Goal: Task Accomplishment & Management: Manage account settings

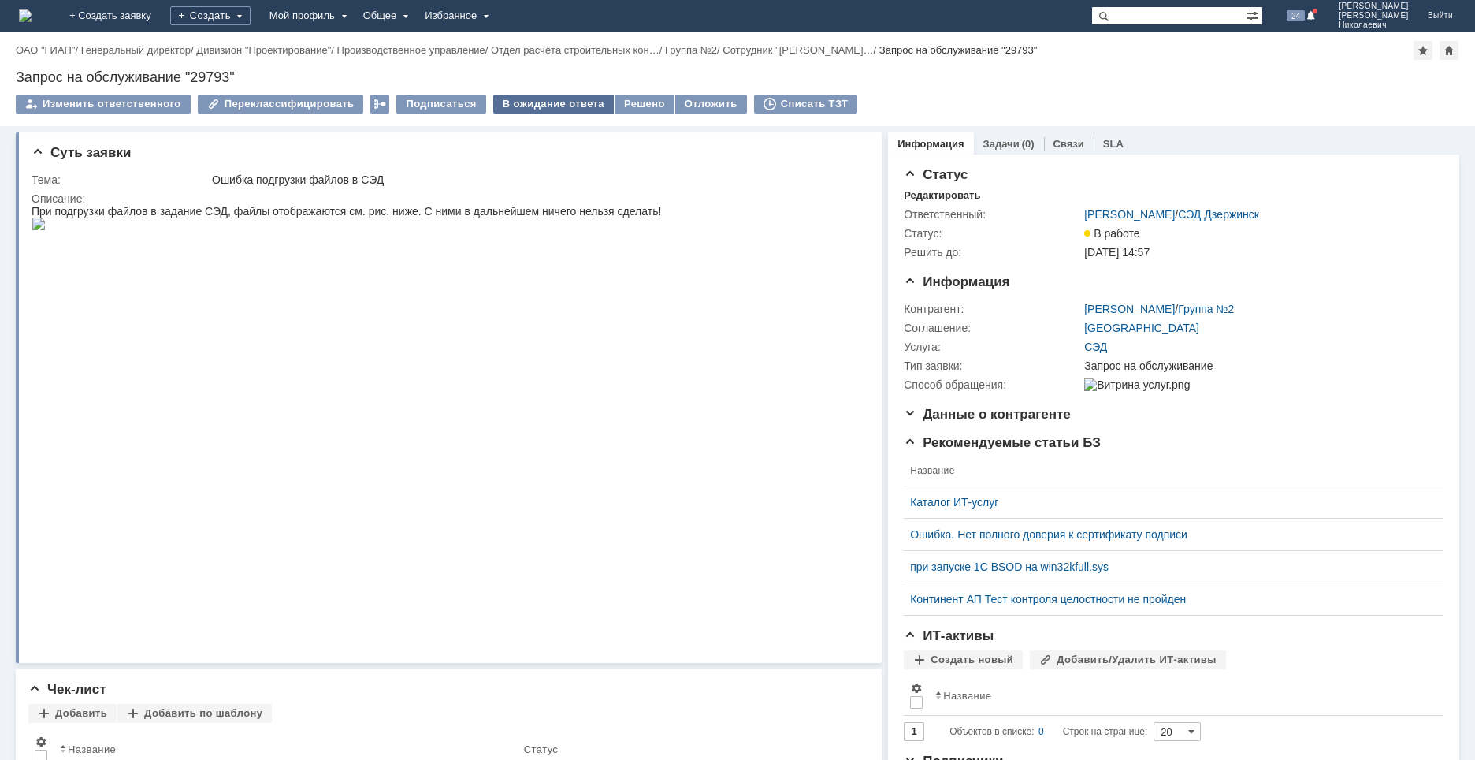
click at [527, 101] on div "В ожидание ответа" at bounding box center [553, 104] width 121 height 19
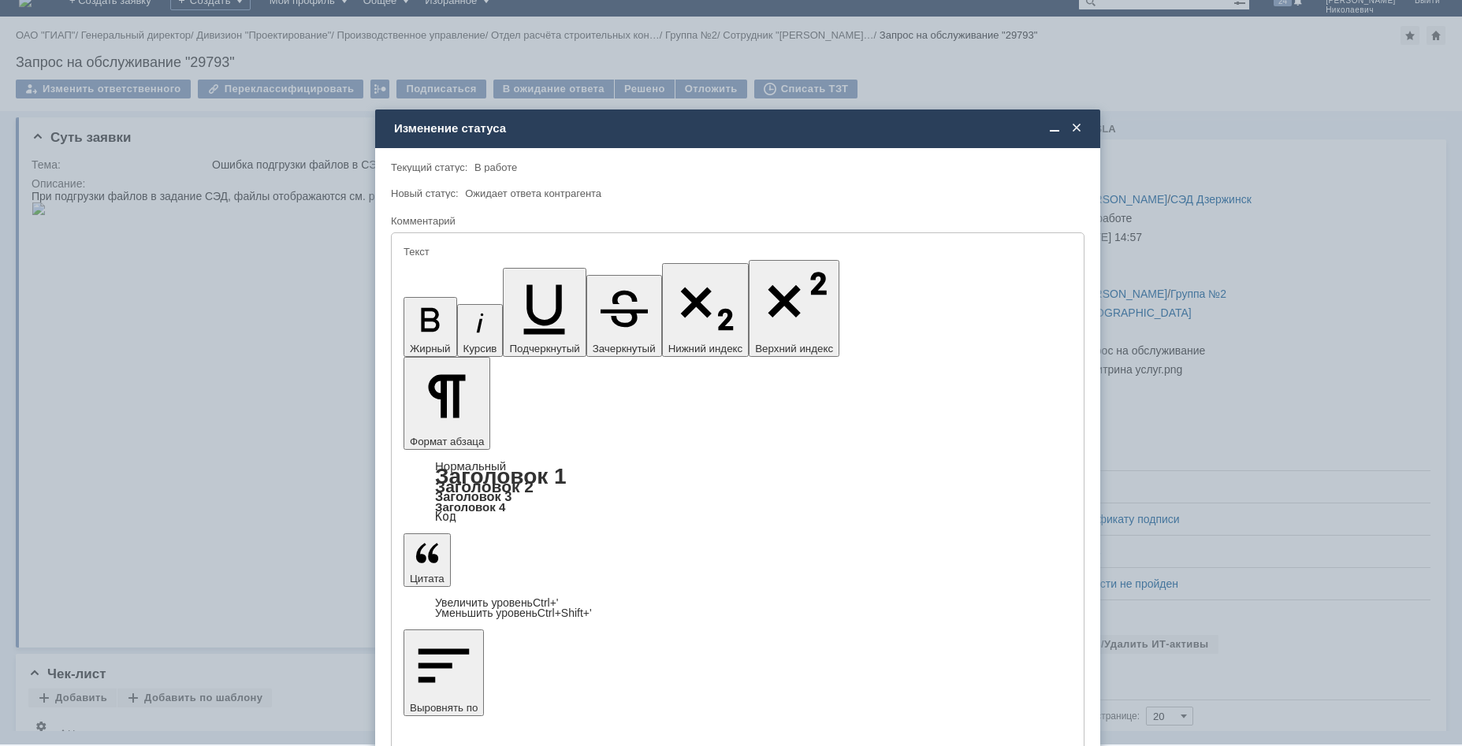
scroll to position [32, 0]
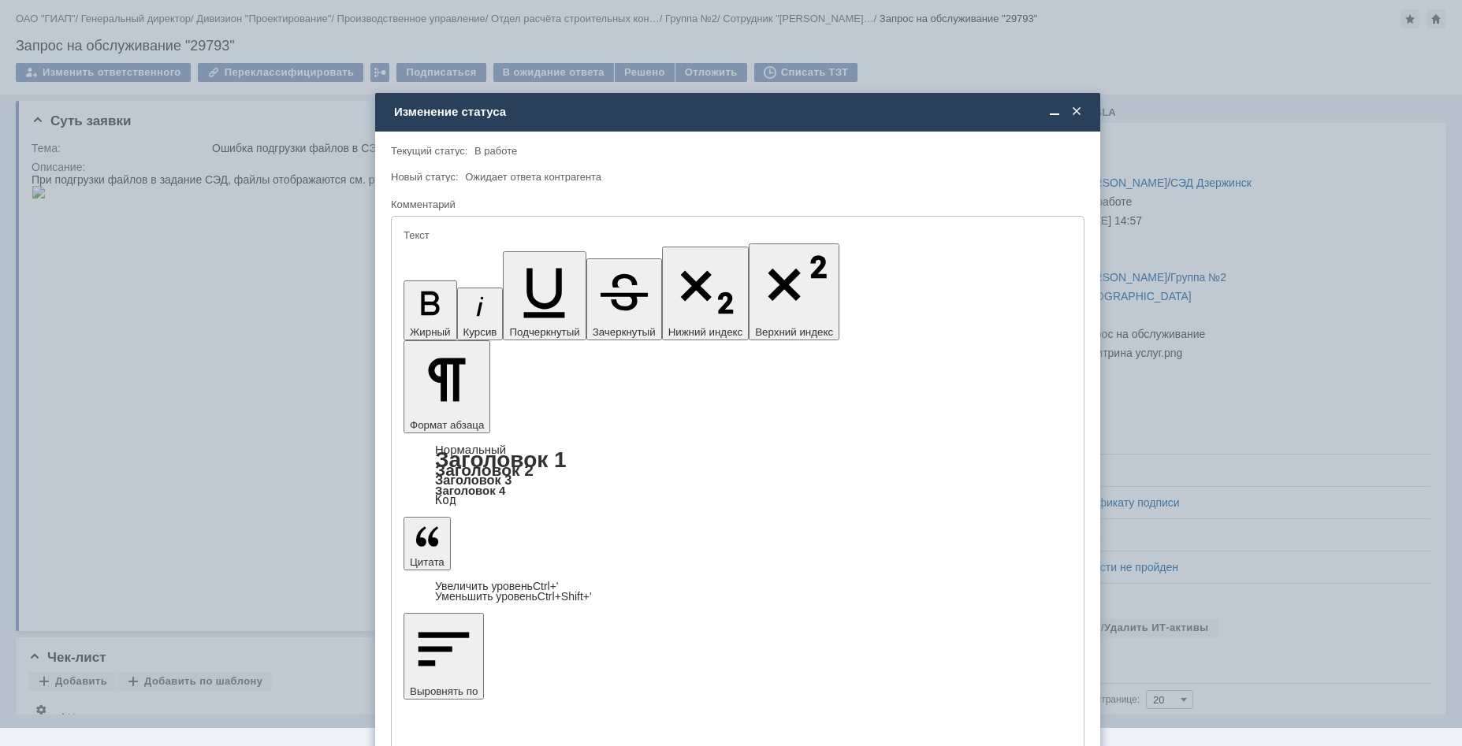
click at [533, 702] on div "[PERSON_NAME]" at bounding box center [737, 707] width 667 height 26
click at [546, 707] on span at bounding box center [546, 704] width 0 height 8
click at [539, 707] on input "[PERSON_NAME]" at bounding box center [534, 707] width 10 height 10
type input "[PERSON_NAME]"
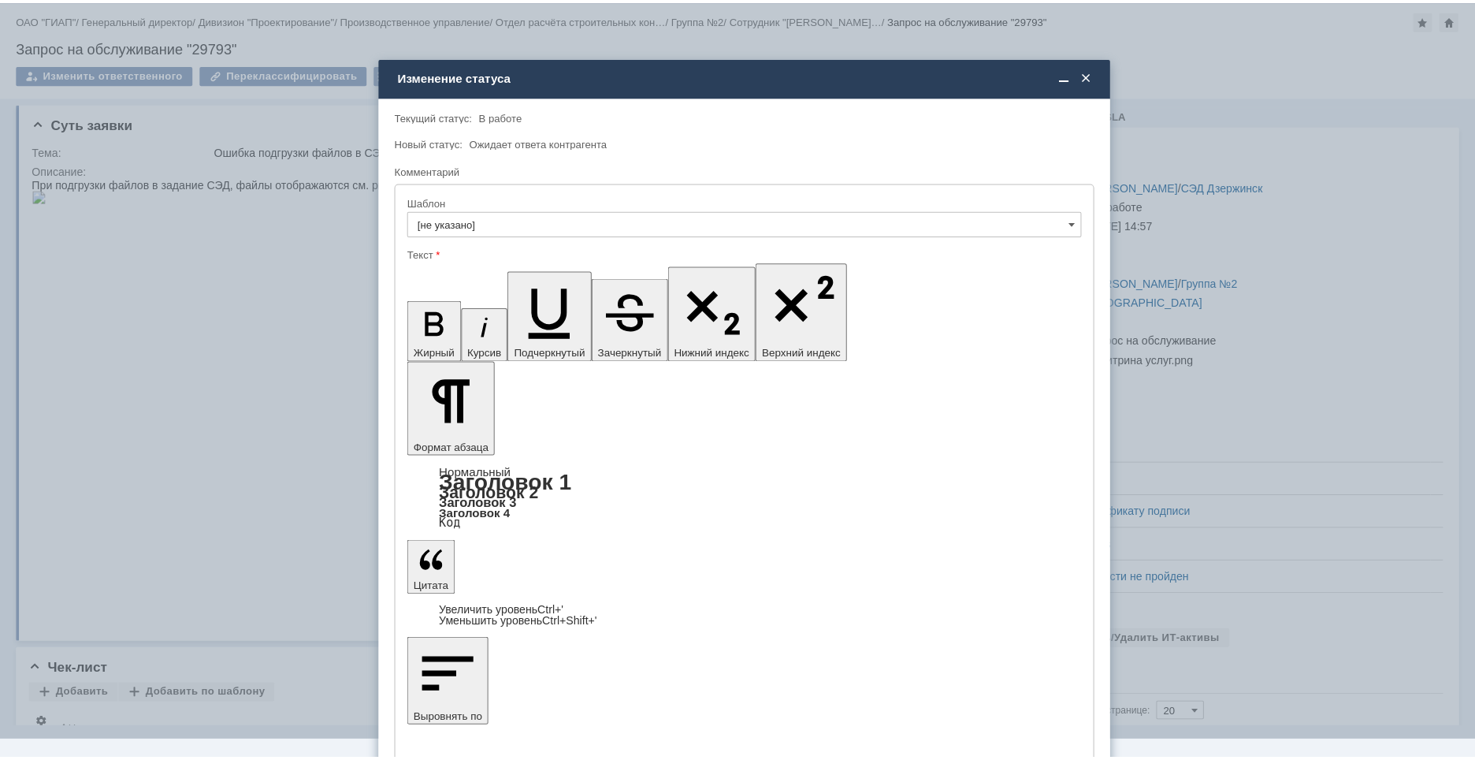
scroll to position [0, 0]
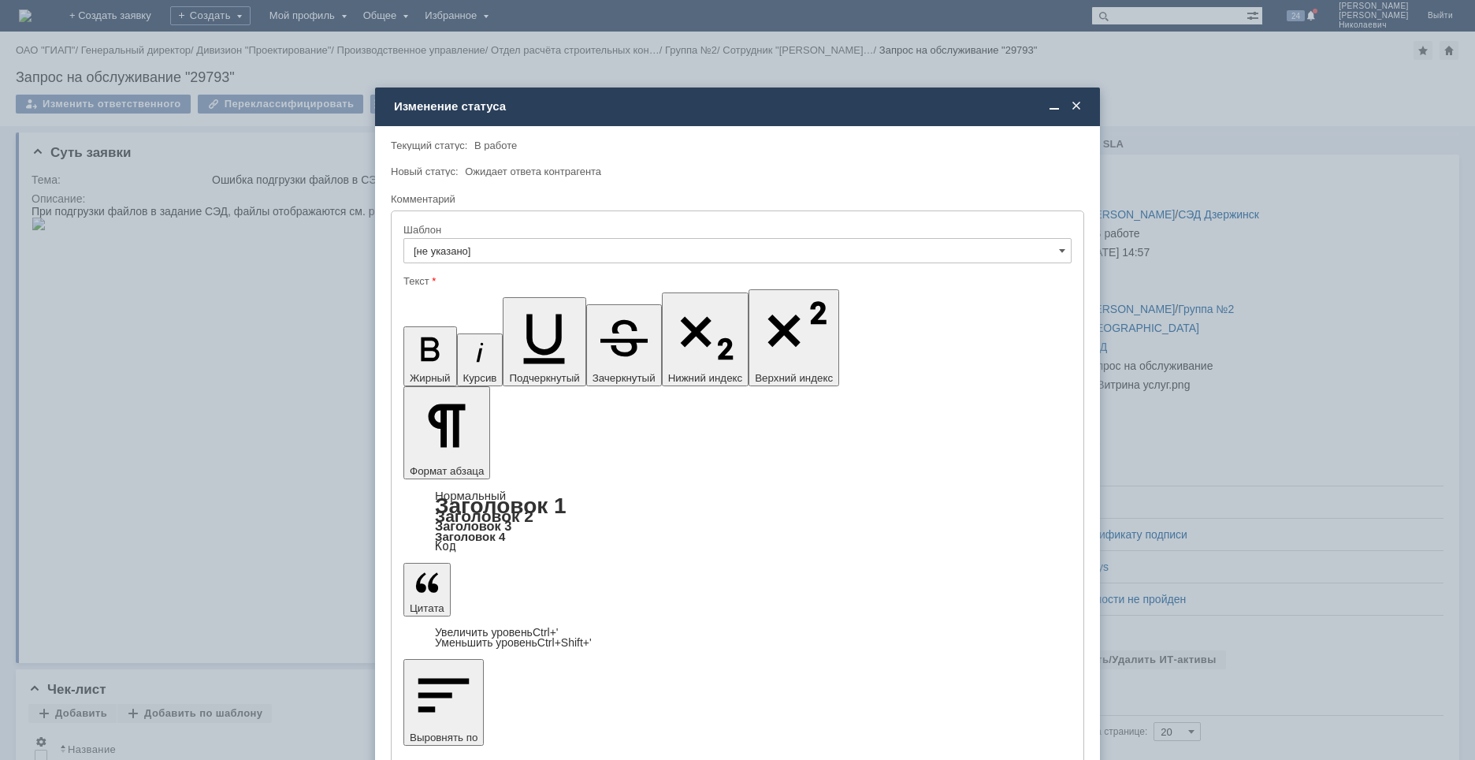
click at [1078, 109] on span at bounding box center [1076, 106] width 16 height 14
